Goal: Obtain resource: Obtain resource

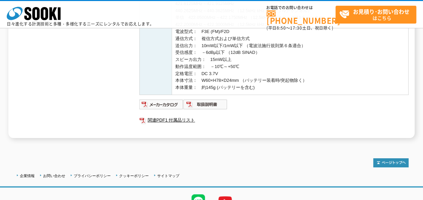
scroll to position [269, 0]
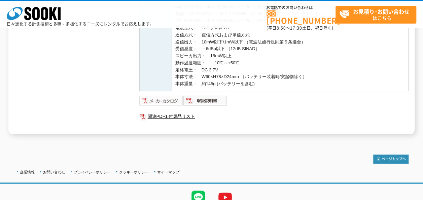
click at [160, 100] on img at bounding box center [161, 100] width 44 height 11
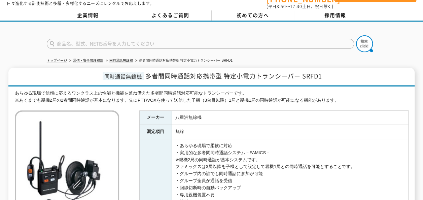
scroll to position [0, 0]
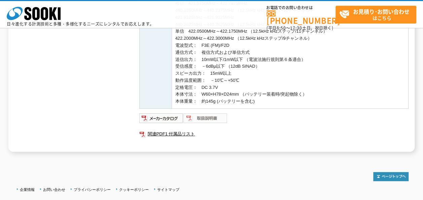
scroll to position [299, 0]
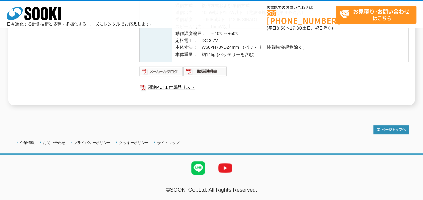
click at [155, 72] on img at bounding box center [161, 71] width 44 height 11
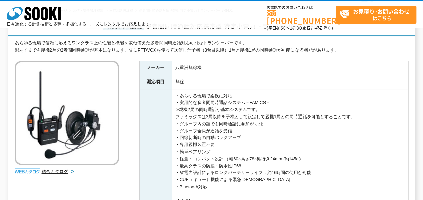
scroll to position [0, 0]
